Goal: Book appointment/travel/reservation

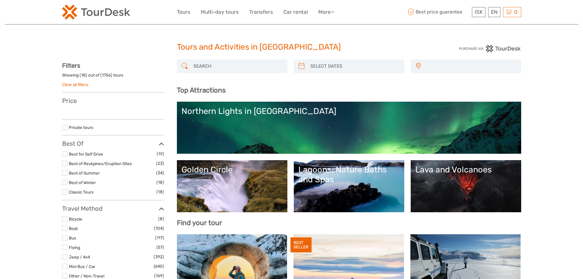
select select
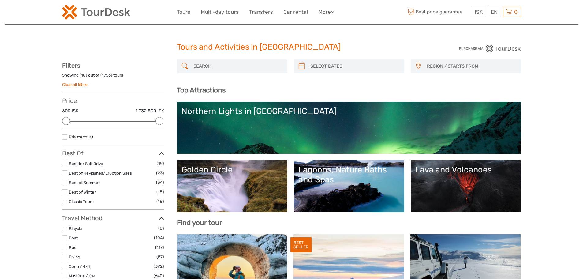
type input "[DATE]"
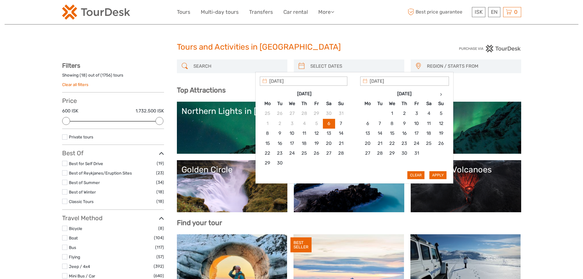
click at [309, 69] on input "search" at bounding box center [354, 66] width 93 height 11
click at [440, 93] on th at bounding box center [441, 94] width 12 height 10
click at [440, 94] on th at bounding box center [441, 94] width 12 height 10
click at [440, 94] on icon at bounding box center [441, 94] width 2 height 3
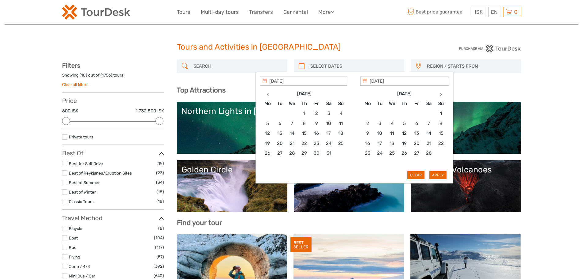
click at [440, 94] on icon at bounding box center [441, 94] width 2 height 3
click at [441, 95] on icon at bounding box center [441, 94] width 2 height 3
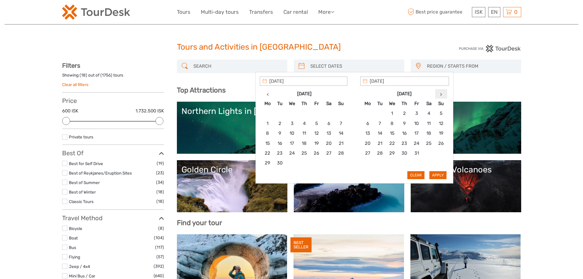
click at [441, 95] on icon at bounding box center [441, 94] width 2 height 3
type input "[DATE]"
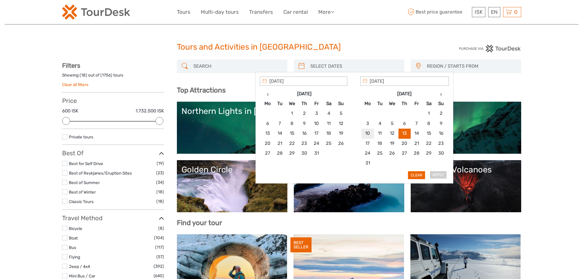
type input "[DATE]"
click at [280, 79] on input "[DATE]" at bounding box center [304, 81] width 88 height 9
click at [377, 80] on input "[DATE]" at bounding box center [404, 81] width 89 height 9
type input "[DATE]"
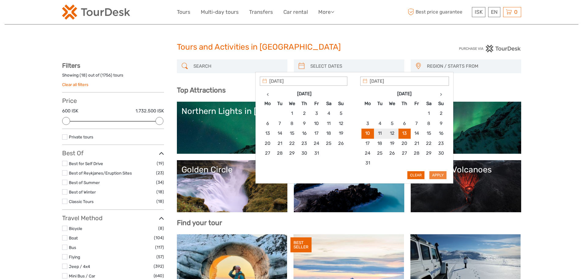
click at [436, 173] on button "Apply" at bounding box center [438, 175] width 17 height 8
type input "[DATE] - [DATE]"
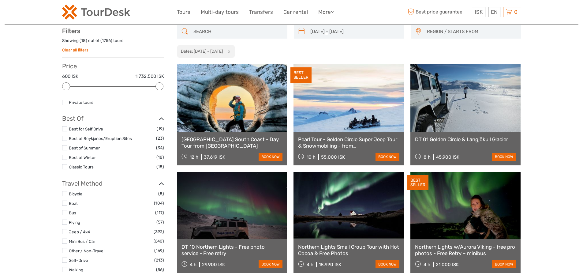
scroll to position [35, 0]
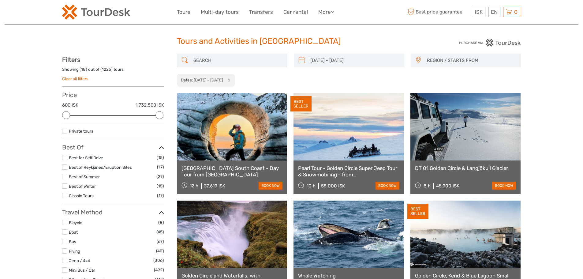
scroll to position [4, 0]
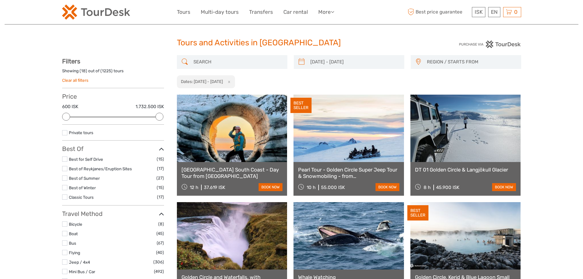
click at [457, 62] on span "REGION / STARTS FROM" at bounding box center [471, 62] width 94 height 10
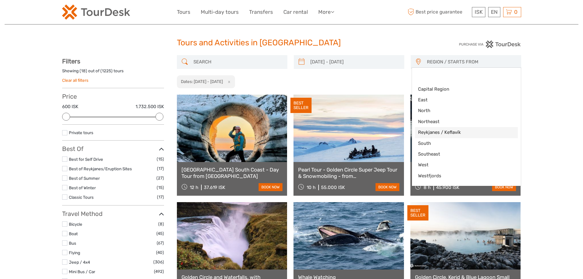
click at [446, 130] on span "Reykjanes / Keflavík" at bounding box center [461, 132] width 86 height 6
select select "Reykjanes / Keflavík"
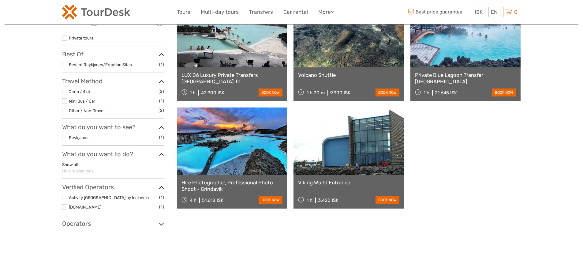
scroll to position [96, 0]
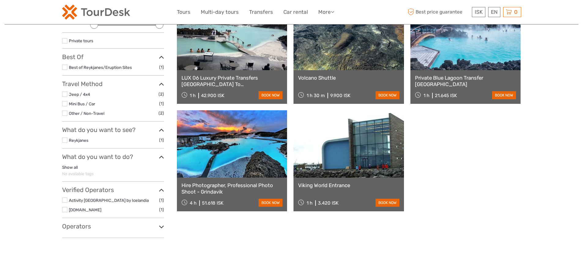
click at [338, 167] on link at bounding box center [349, 143] width 111 height 67
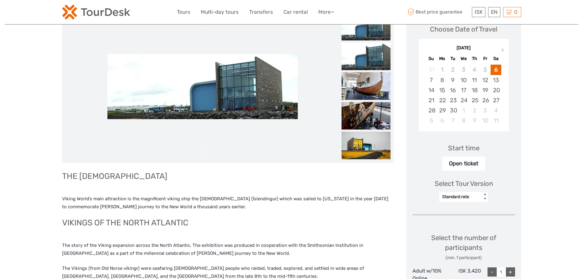
scroll to position [31, 0]
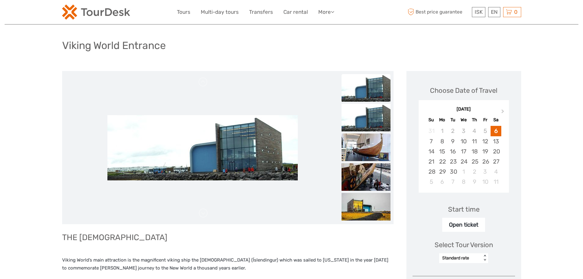
click at [366, 148] on img at bounding box center [366, 148] width 49 height 28
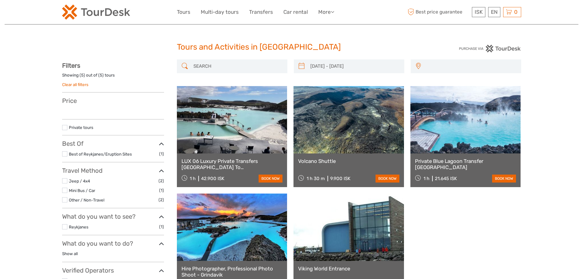
scroll to position [96, 0]
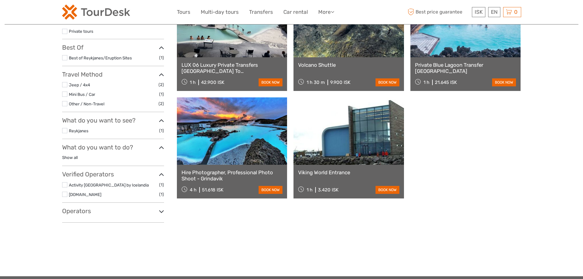
type input "09/08/2026 - 12/08/2026"
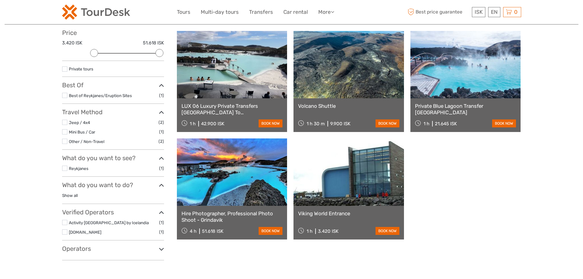
scroll to position [66, 0]
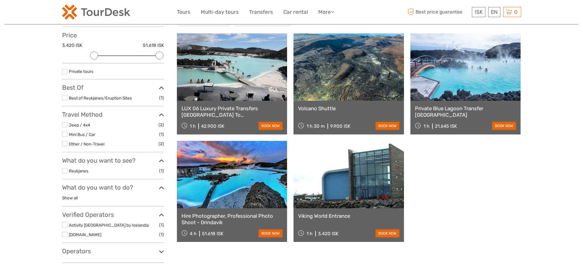
click at [341, 84] on link at bounding box center [349, 66] width 111 height 67
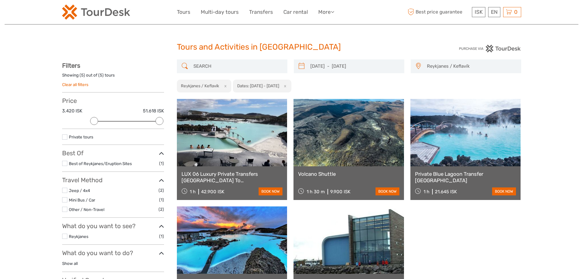
click at [288, 86] on button "x" at bounding box center [284, 86] width 8 height 6
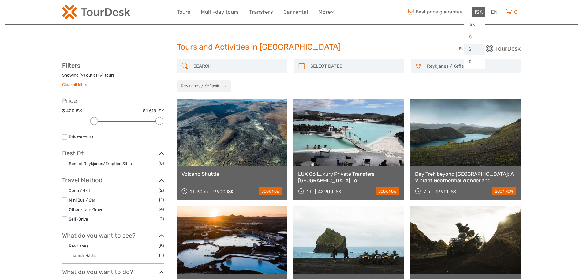
click at [469, 49] on link "$" at bounding box center [474, 49] width 21 height 11
click at [481, 13] on span "$" at bounding box center [481, 12] width 3 height 6
drag, startPoint x: 474, startPoint y: 21, endPoint x: 469, endPoint y: 25, distance: 6.7
click at [474, 21] on link "ISK" at bounding box center [474, 24] width 21 height 11
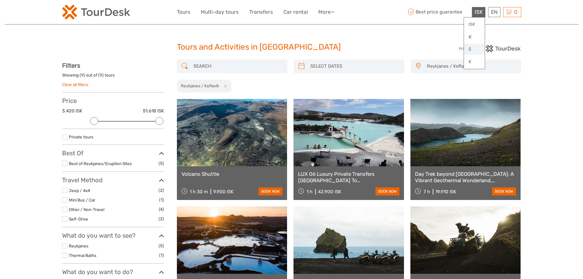
click at [471, 51] on link "$" at bounding box center [474, 49] width 21 height 11
